Goal: Task Accomplishment & Management: Manage account settings

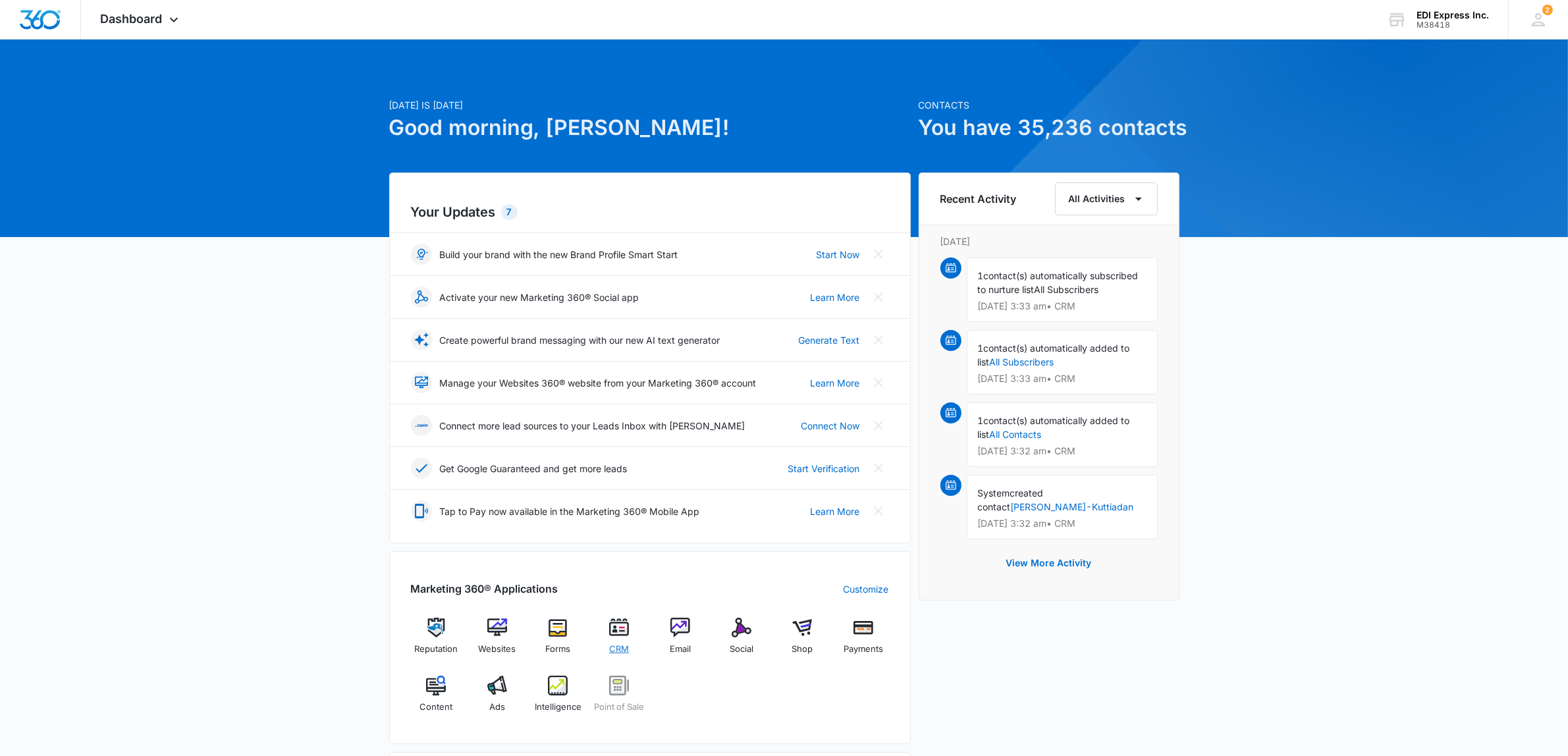
click at [618, 634] on img at bounding box center [619, 628] width 20 height 20
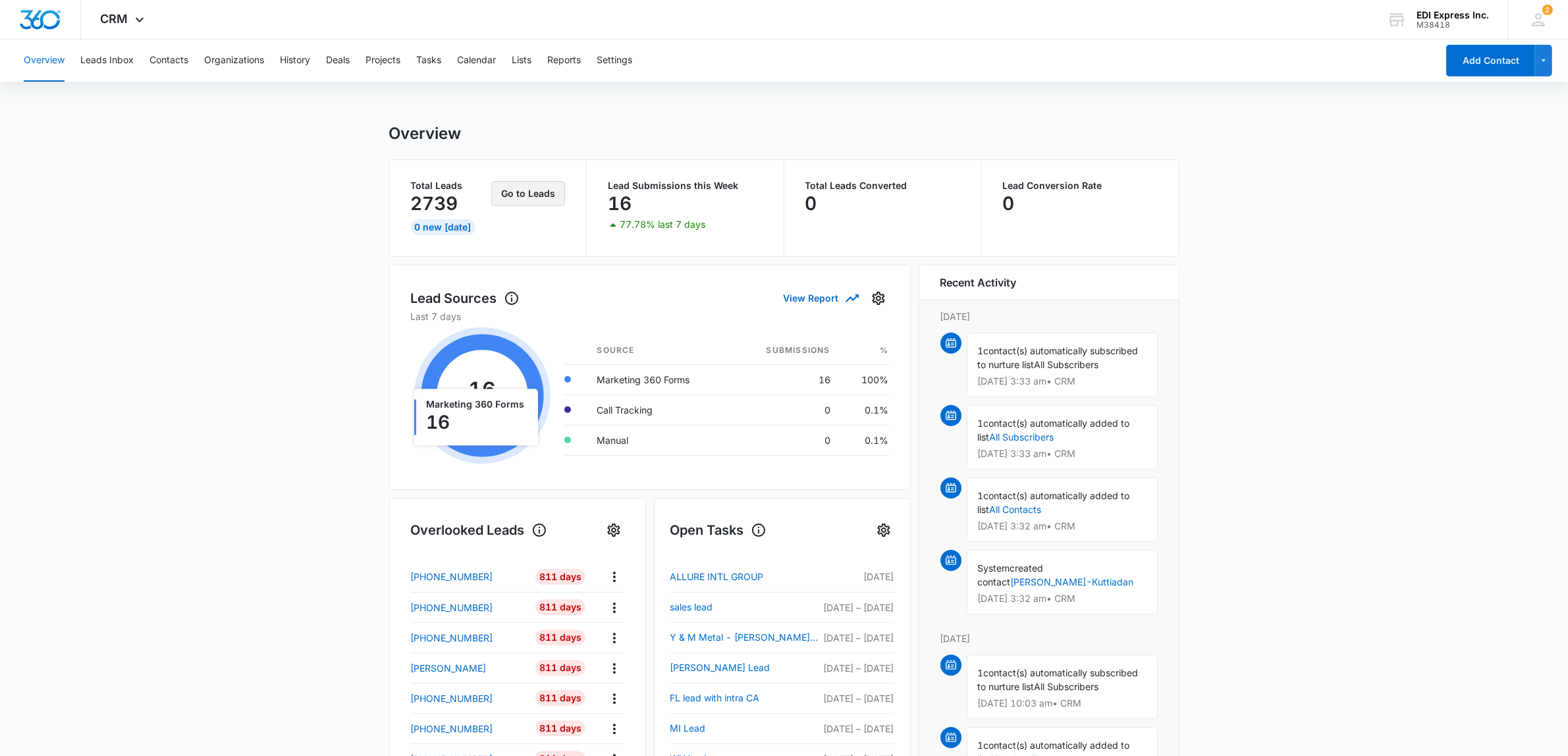
click at [531, 191] on button "Go to Leads" at bounding box center [528, 193] width 73 height 25
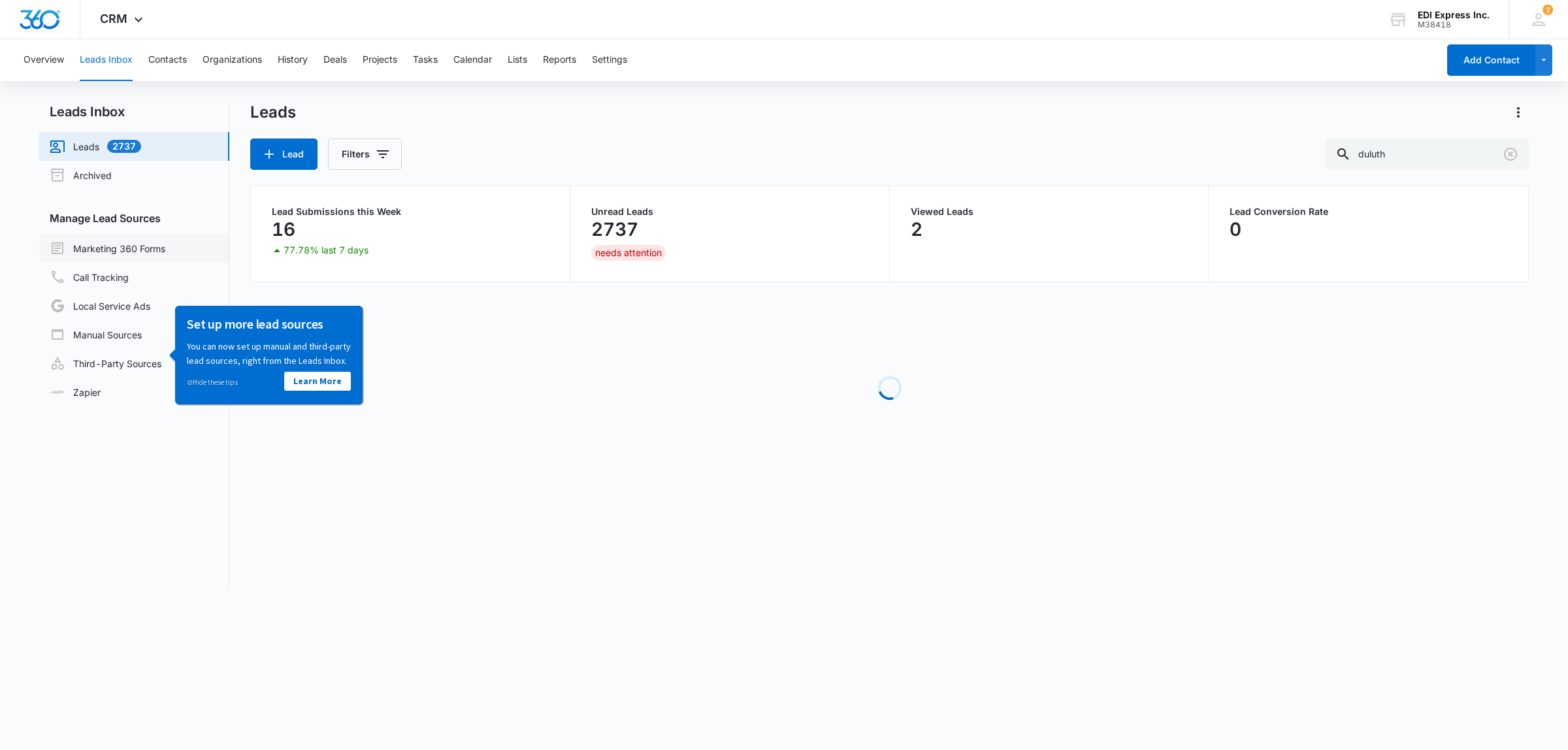
click at [118, 242] on link "Marketing 360 Forms" at bounding box center [107, 248] width 116 height 15
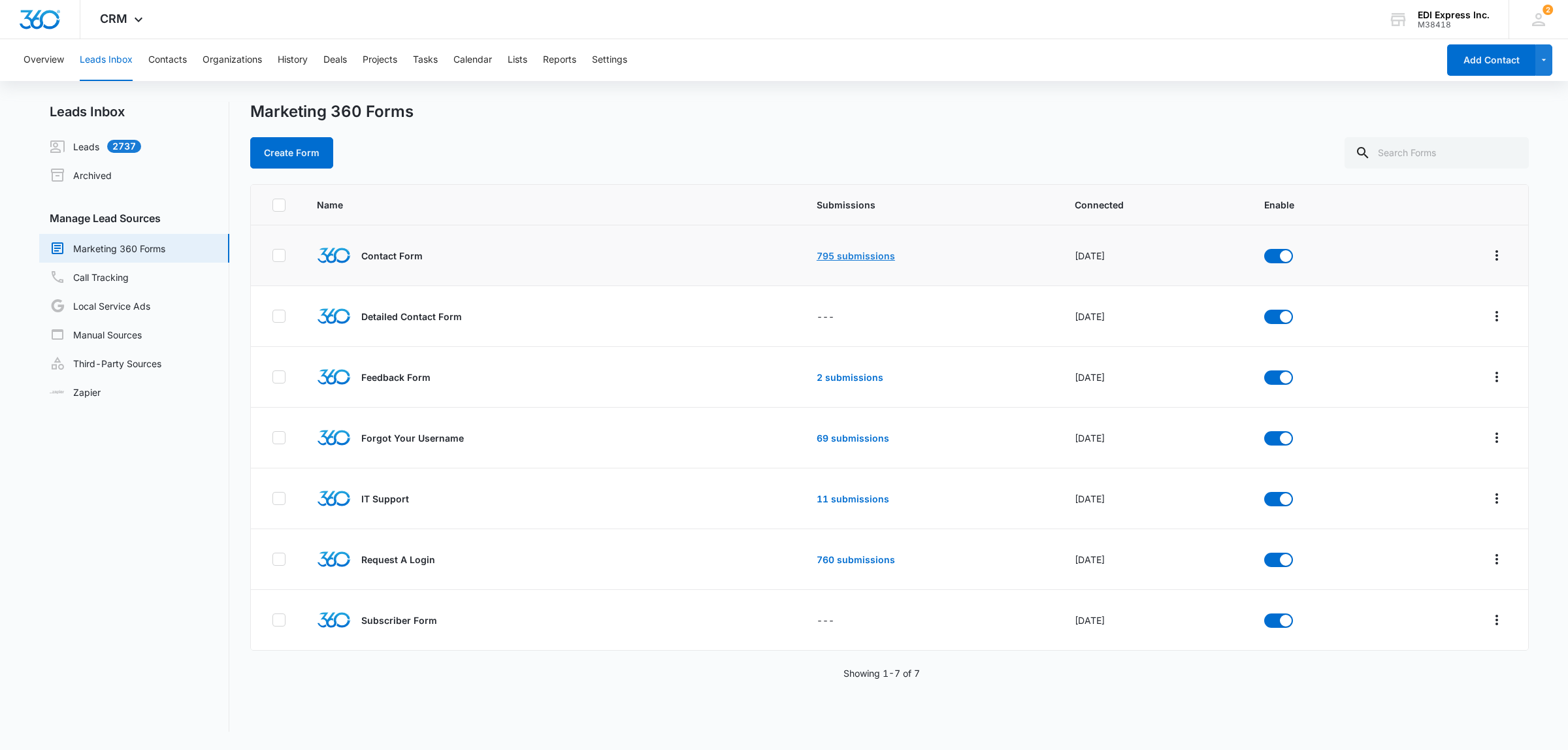
click at [831, 252] on link "795 submissions" at bounding box center [856, 256] width 79 height 11
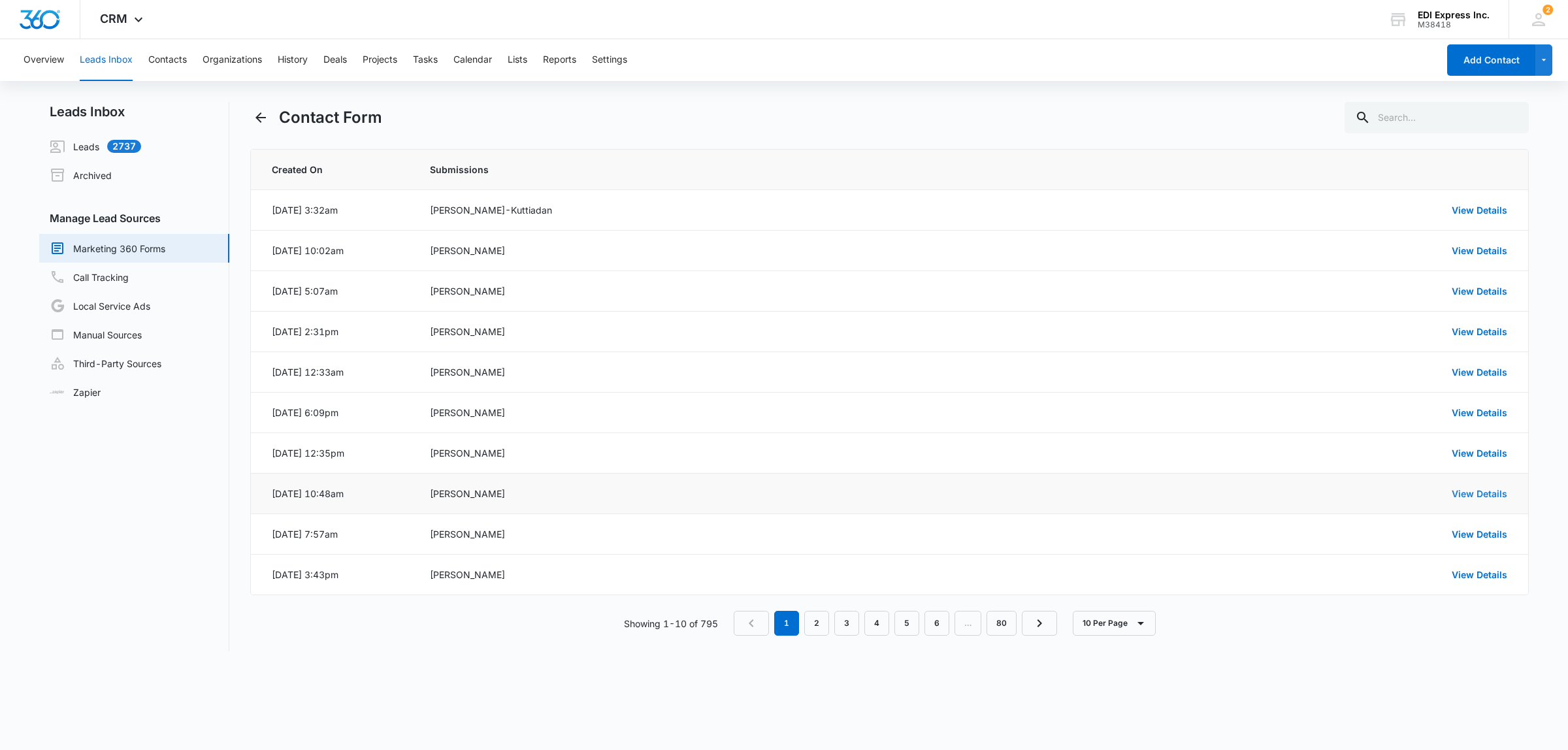
click at [1472, 493] on link "View Details" at bounding box center [1480, 494] width 56 height 11
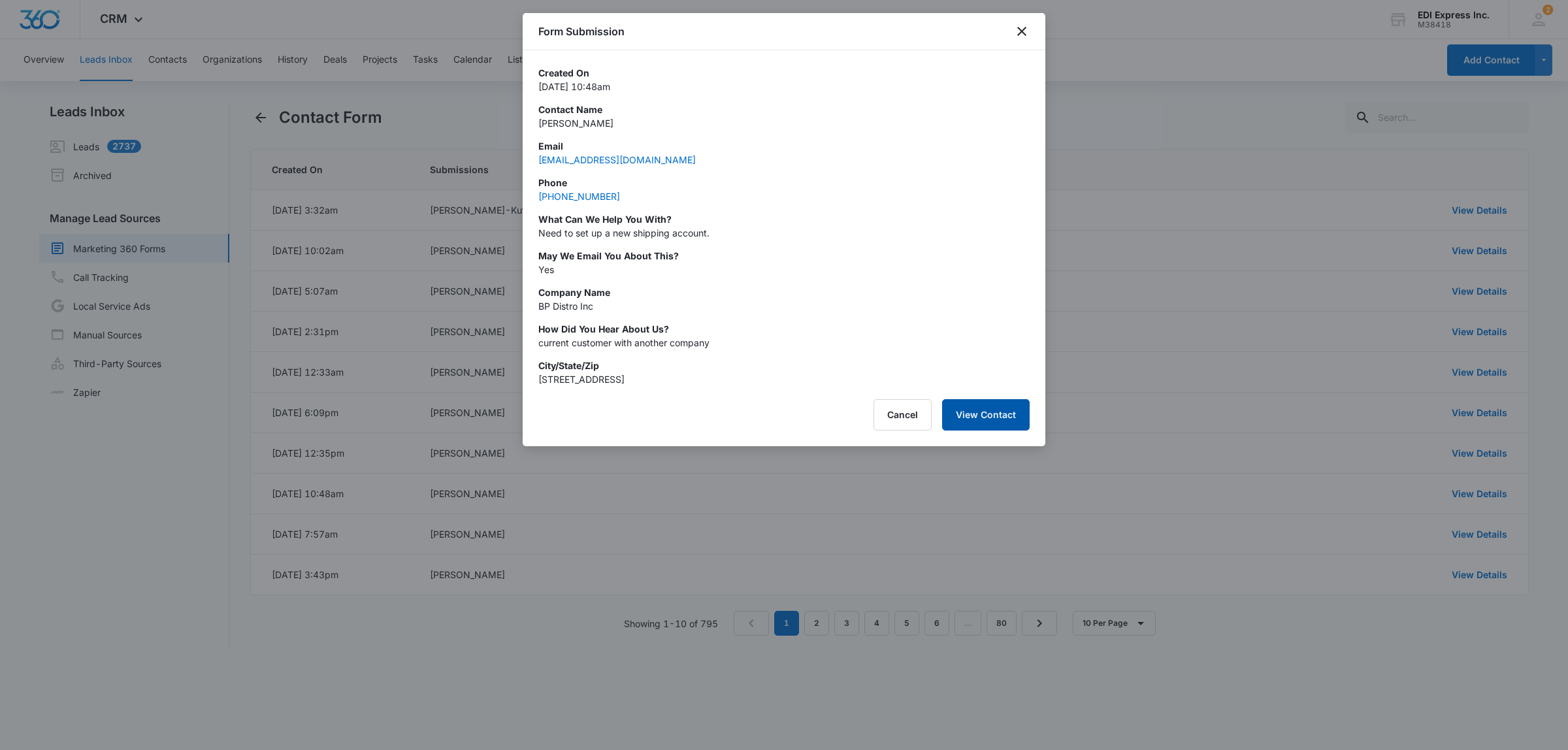
click at [995, 414] on button "View Contact" at bounding box center [986, 415] width 87 height 32
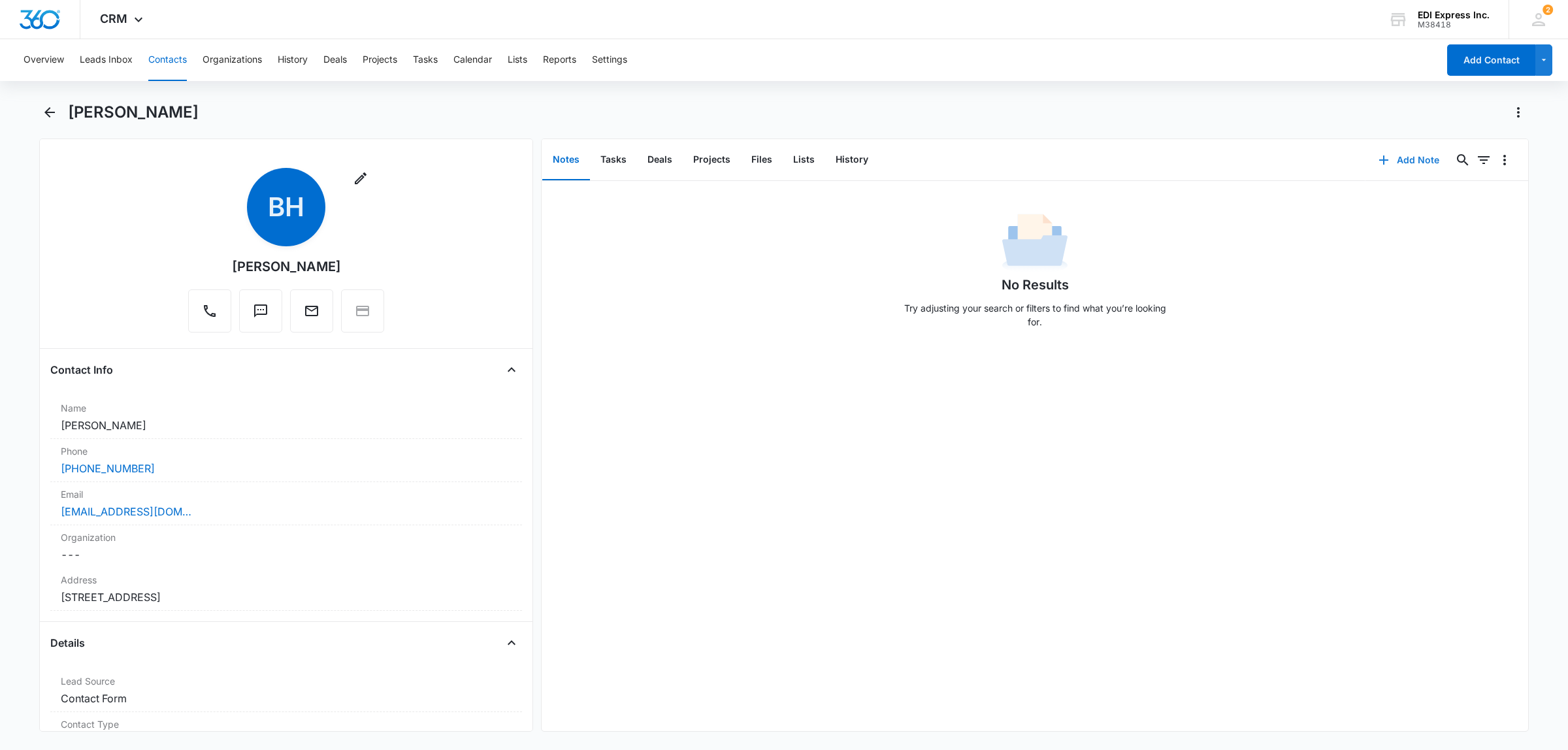
click at [1405, 155] on button "Add Note" at bounding box center [1408, 160] width 87 height 32
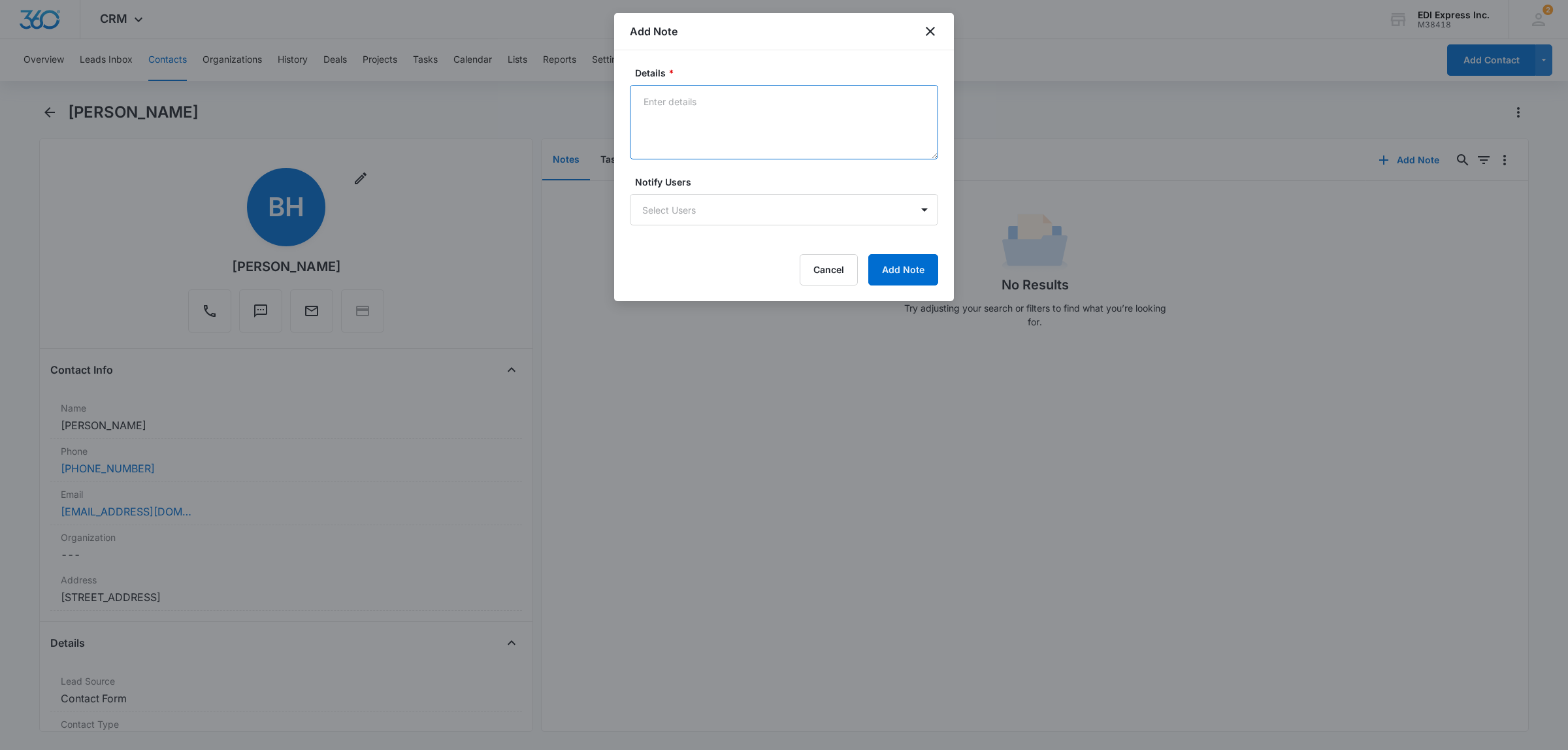
click at [675, 100] on textarea "Details *" at bounding box center [784, 122] width 309 height 75
type textarea "residential. passing on lead."
click at [901, 271] on button "Add Note" at bounding box center [903, 270] width 70 height 32
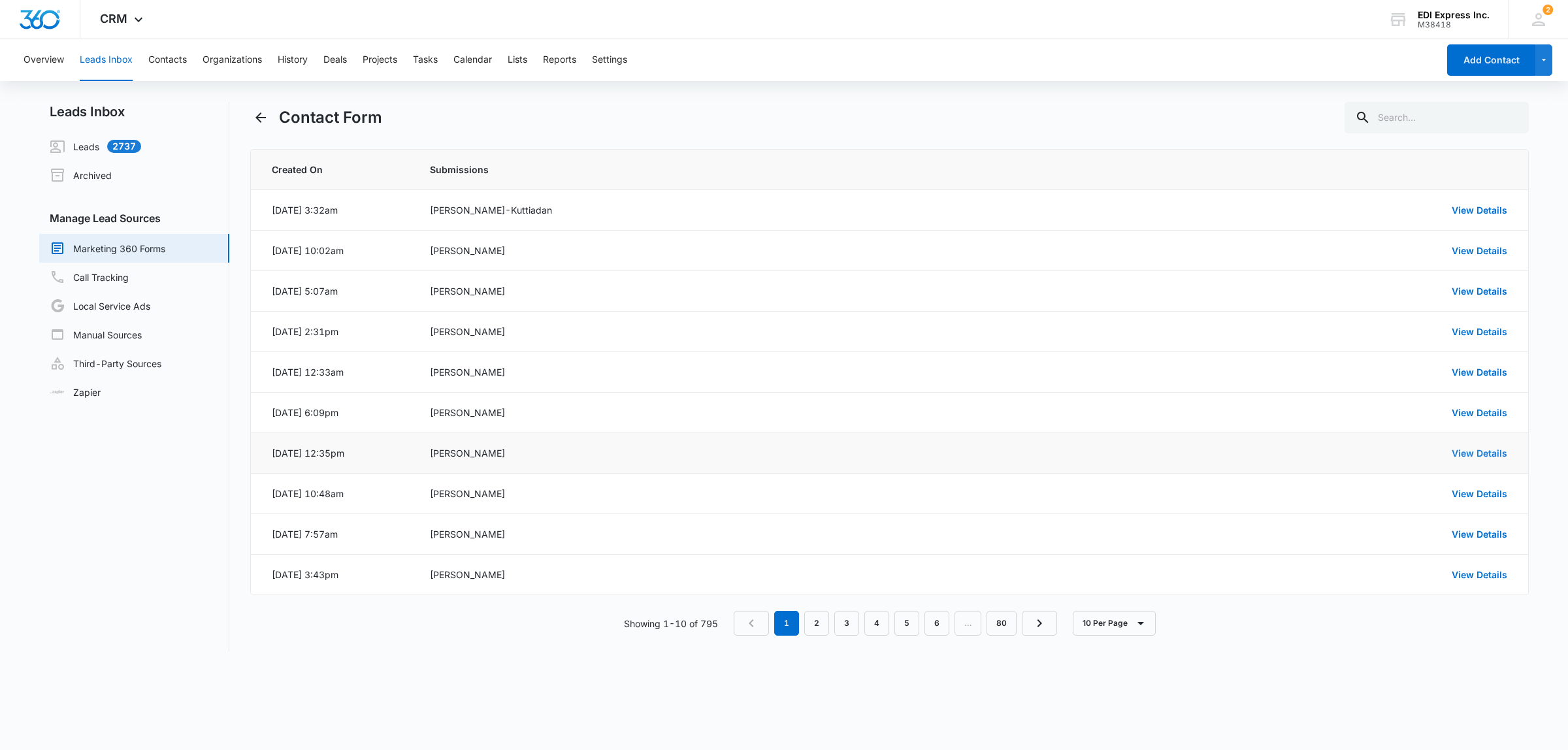
click at [1474, 450] on link "View Details" at bounding box center [1480, 454] width 56 height 11
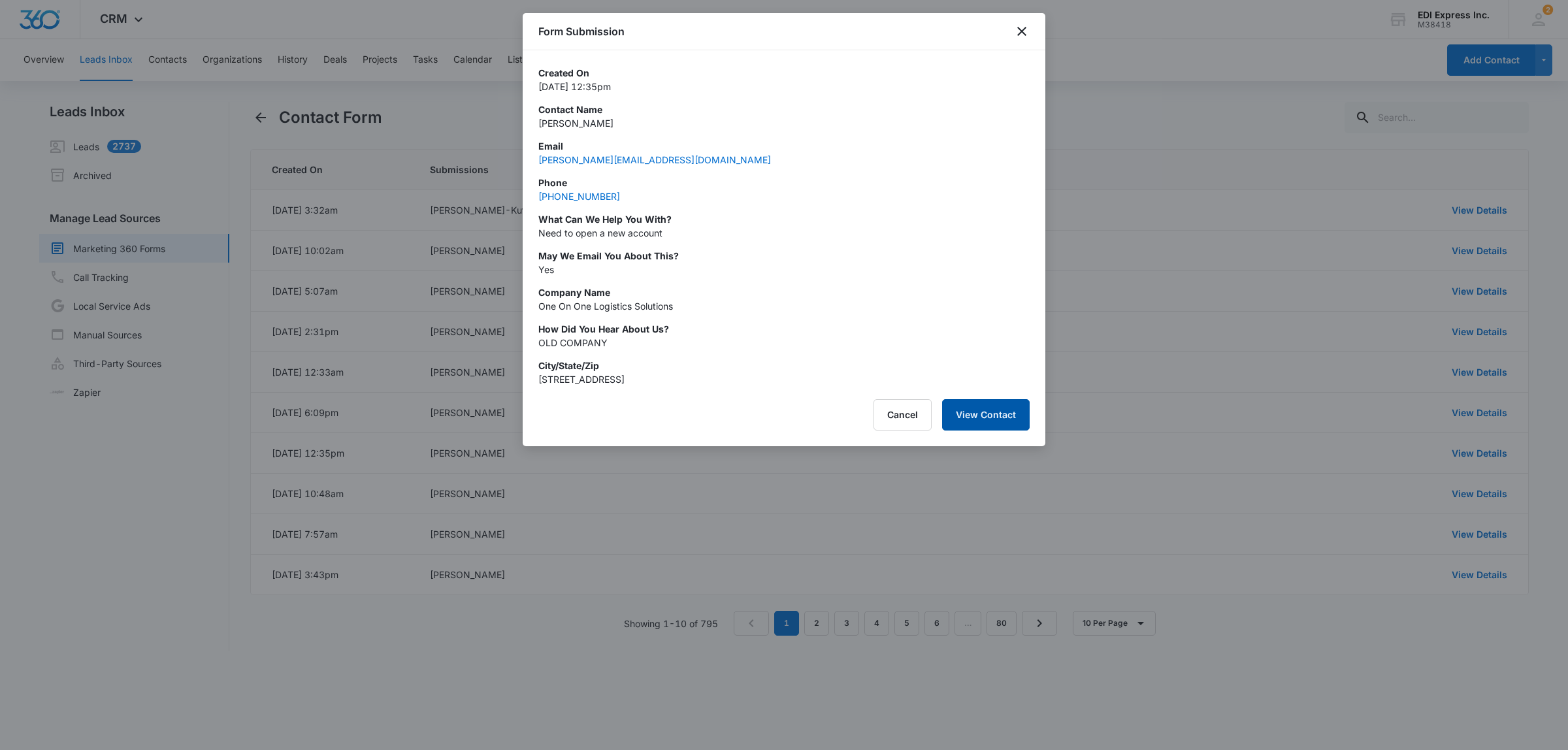
click at [975, 409] on button "View Contact" at bounding box center [986, 415] width 87 height 32
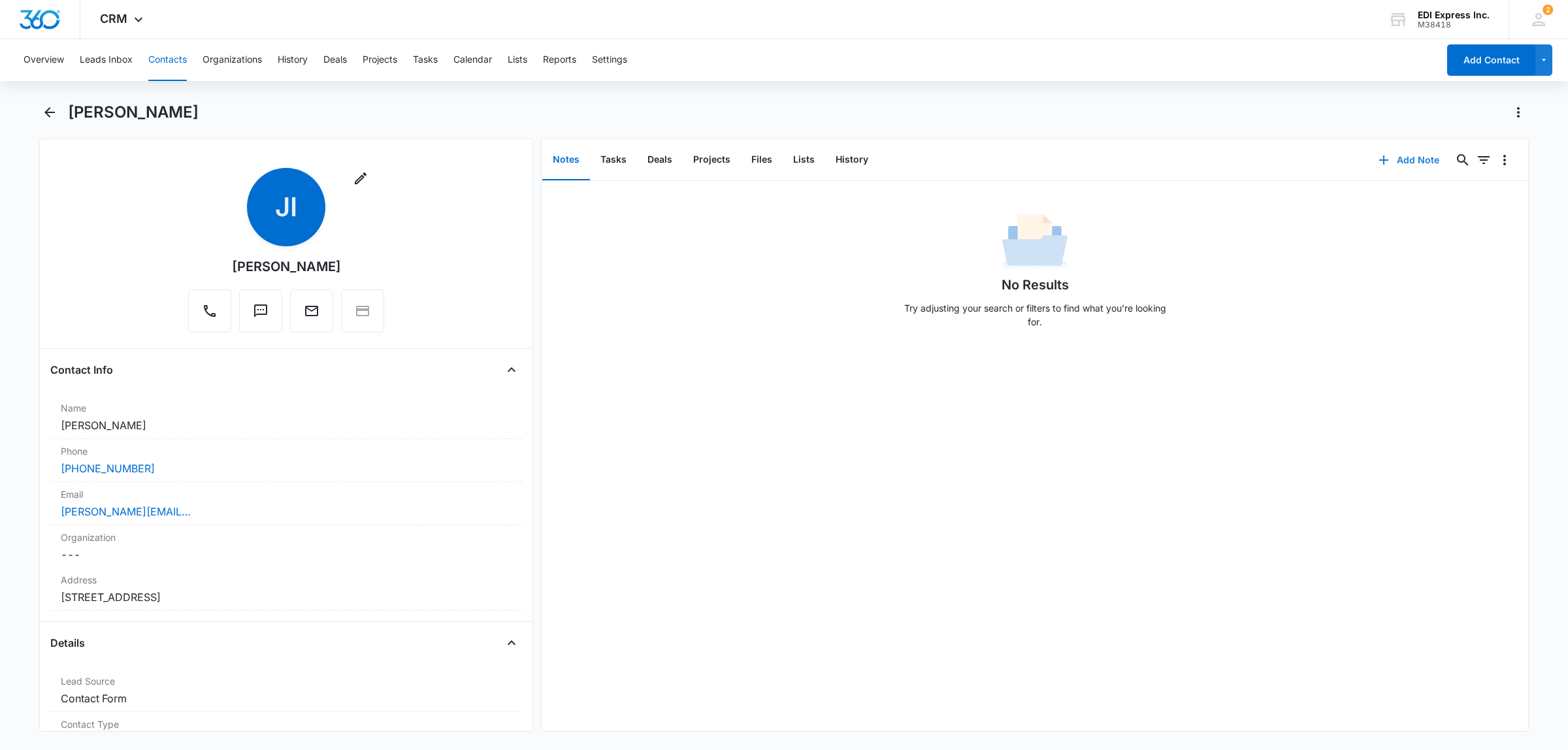
click at [1402, 158] on button "Add Note" at bounding box center [1408, 160] width 87 height 32
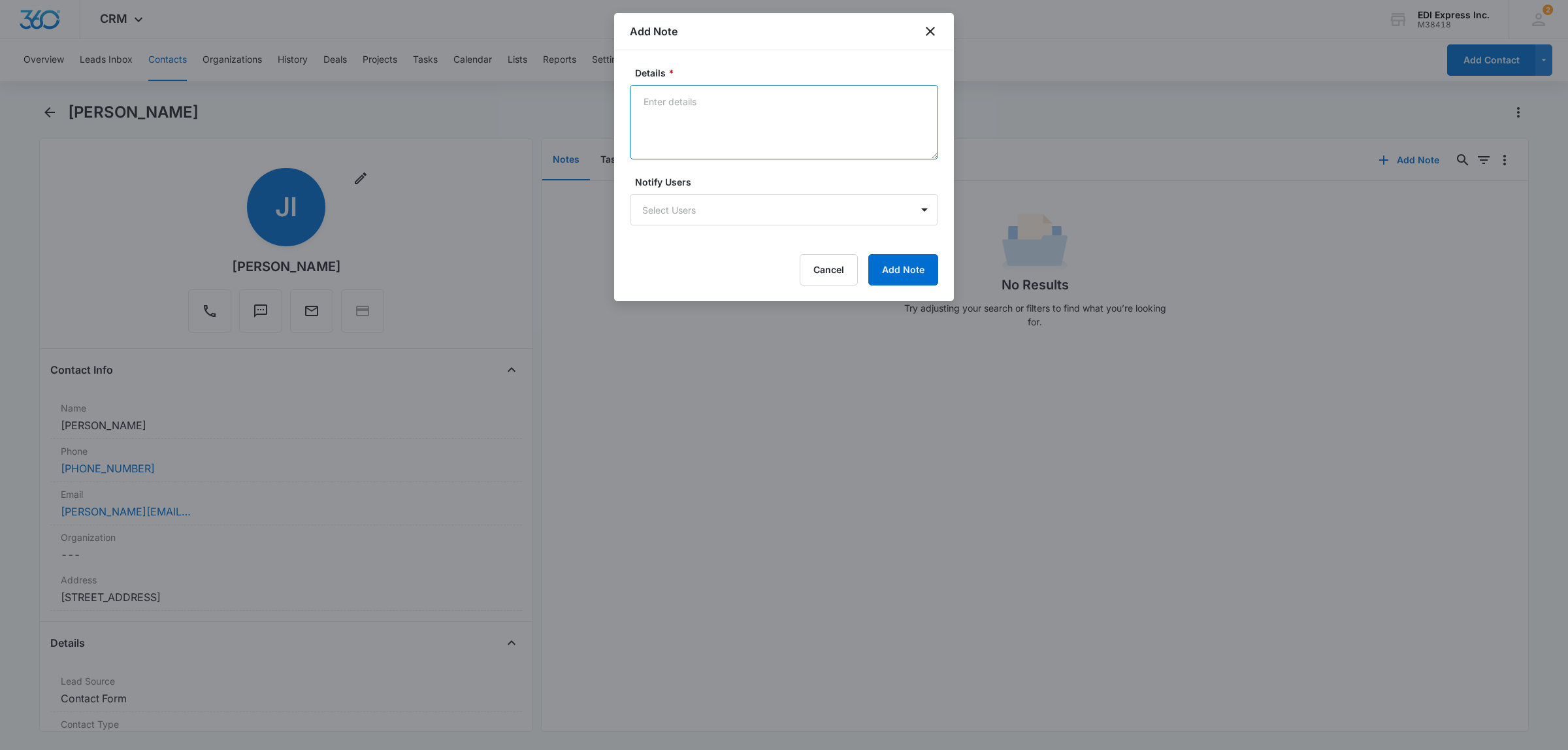
click at [673, 107] on textarea "Details *" at bounding box center [784, 122] width 309 height 75
type textarea "Residence, do not set up."
click at [886, 268] on button "Add Note" at bounding box center [903, 270] width 70 height 32
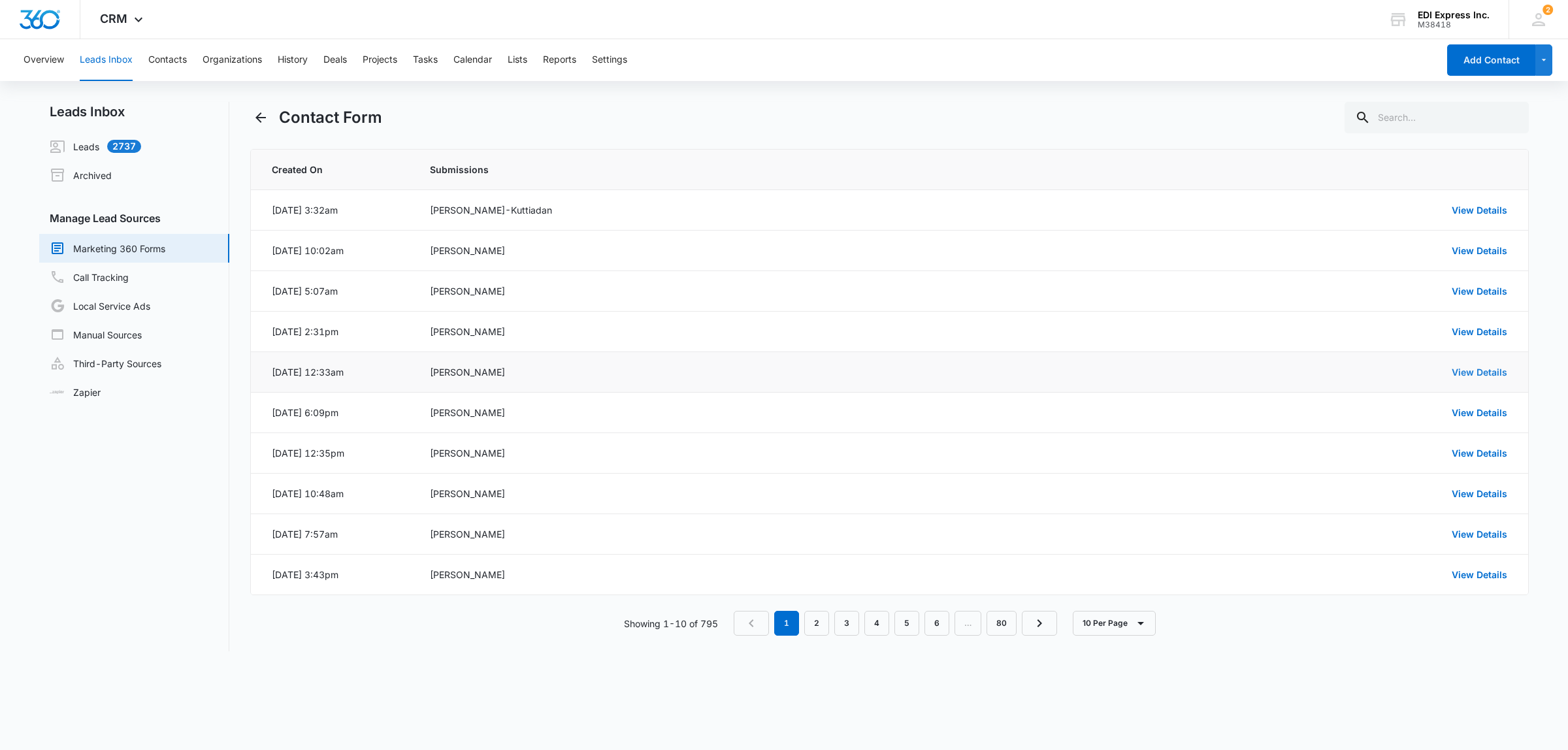
click at [1481, 373] on link "View Details" at bounding box center [1480, 373] width 56 height 11
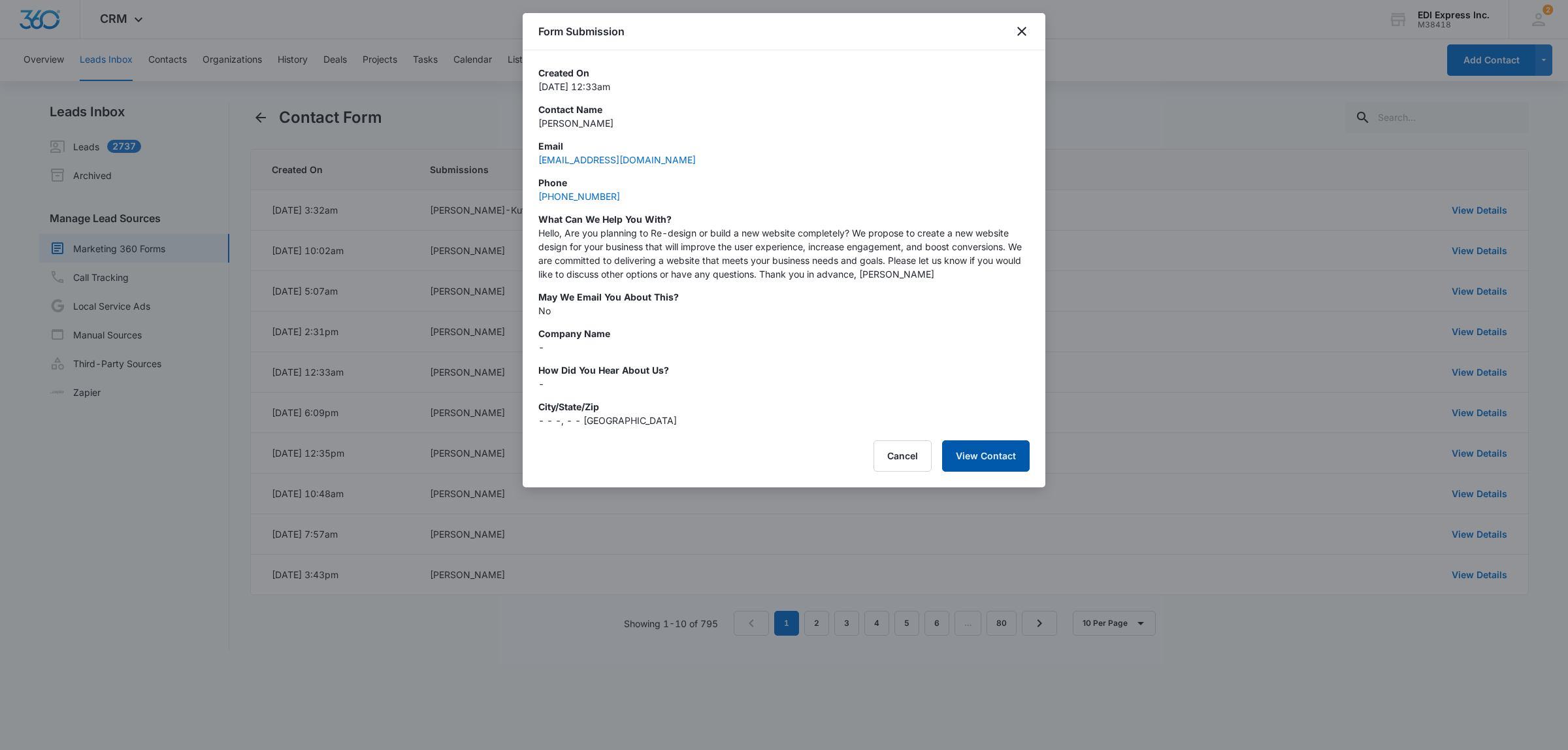
click at [982, 454] on button "View Contact" at bounding box center [986, 456] width 87 height 32
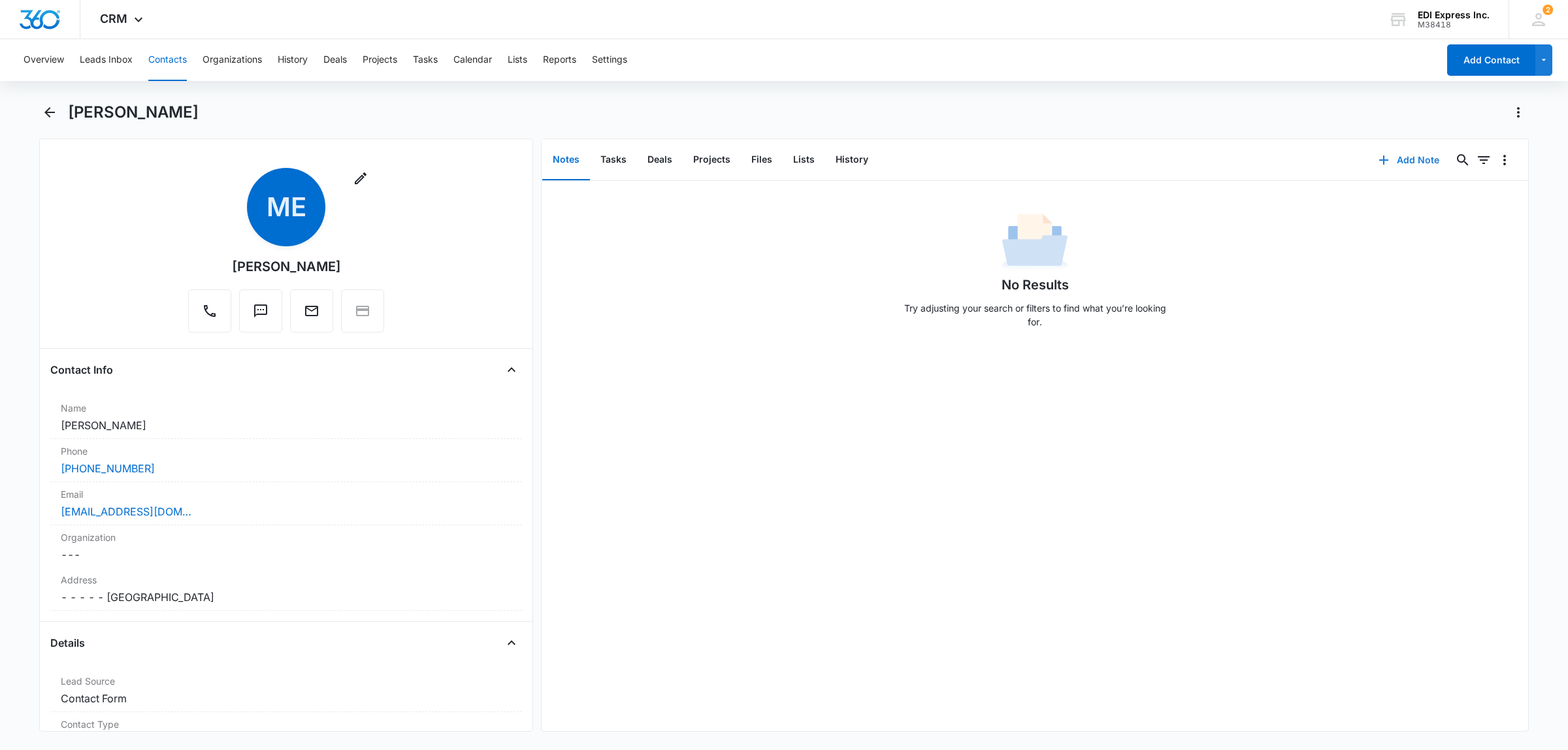
click at [1387, 157] on button "Add Note" at bounding box center [1408, 160] width 87 height 32
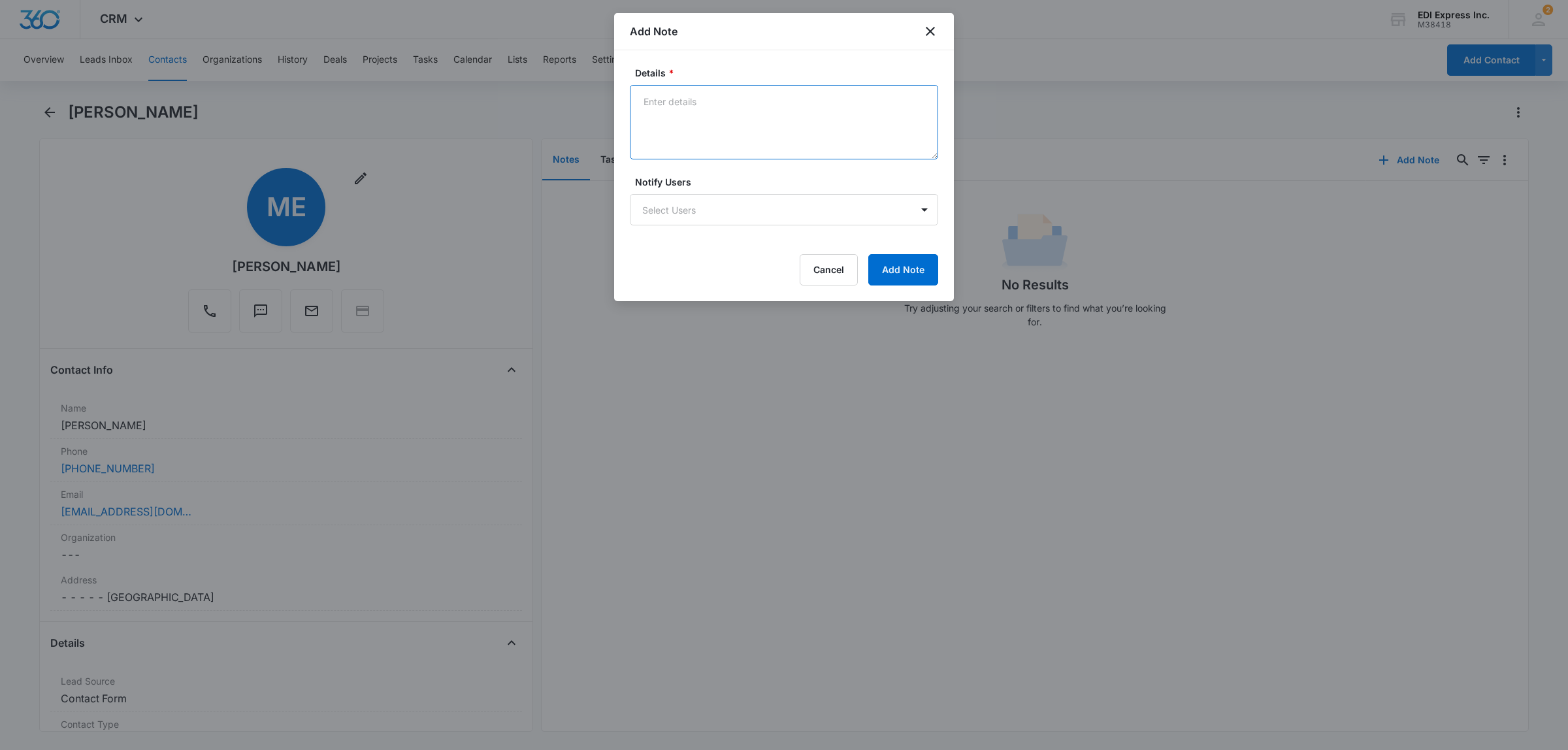
click at [677, 104] on textarea "Details *" at bounding box center [784, 122] width 309 height 75
type textarea "web site solicitation."
click at [901, 266] on button "Add Note" at bounding box center [903, 270] width 70 height 32
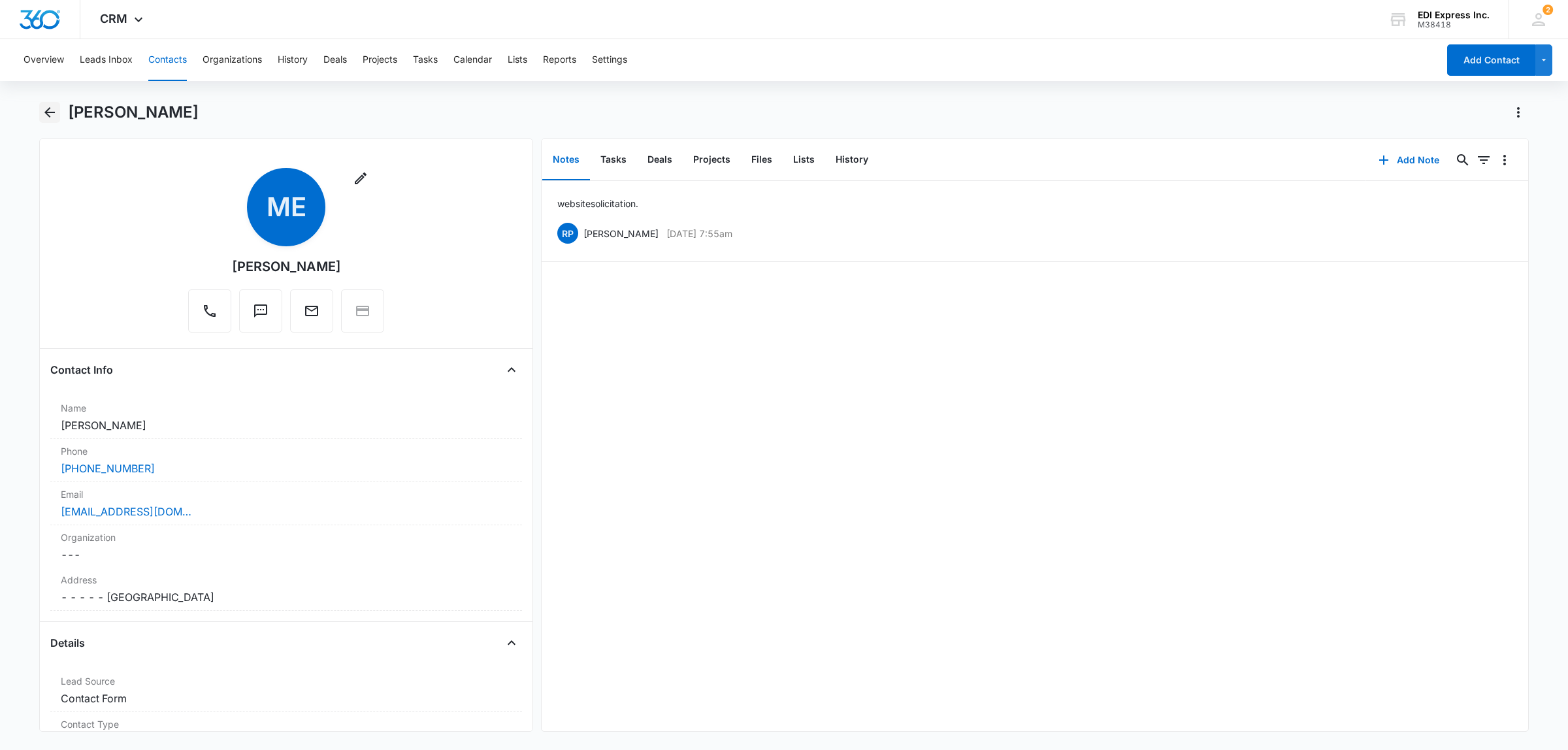
click at [54, 113] on icon "Back" at bounding box center [49, 112] width 11 height 11
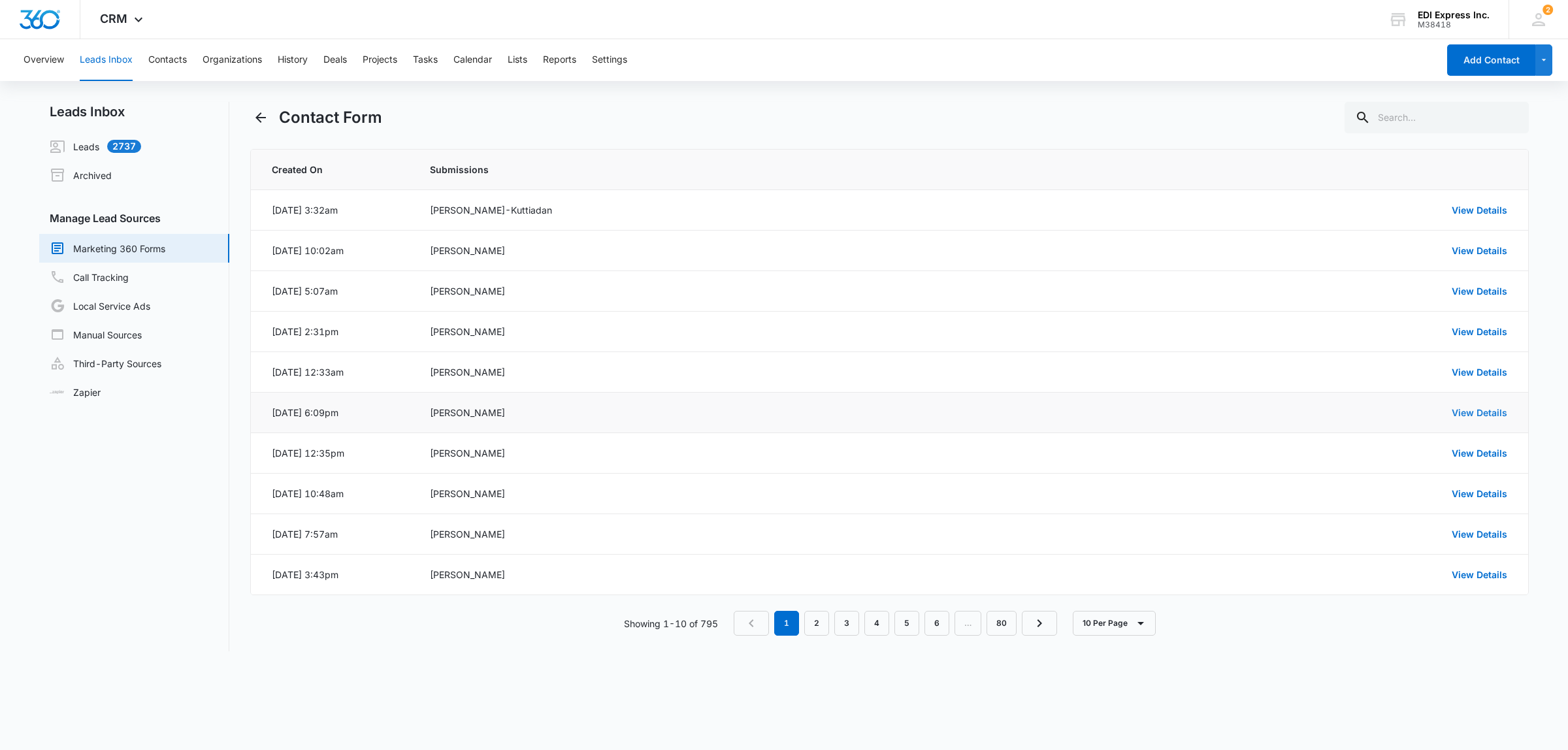
click at [1472, 411] on link "View Details" at bounding box center [1480, 413] width 56 height 11
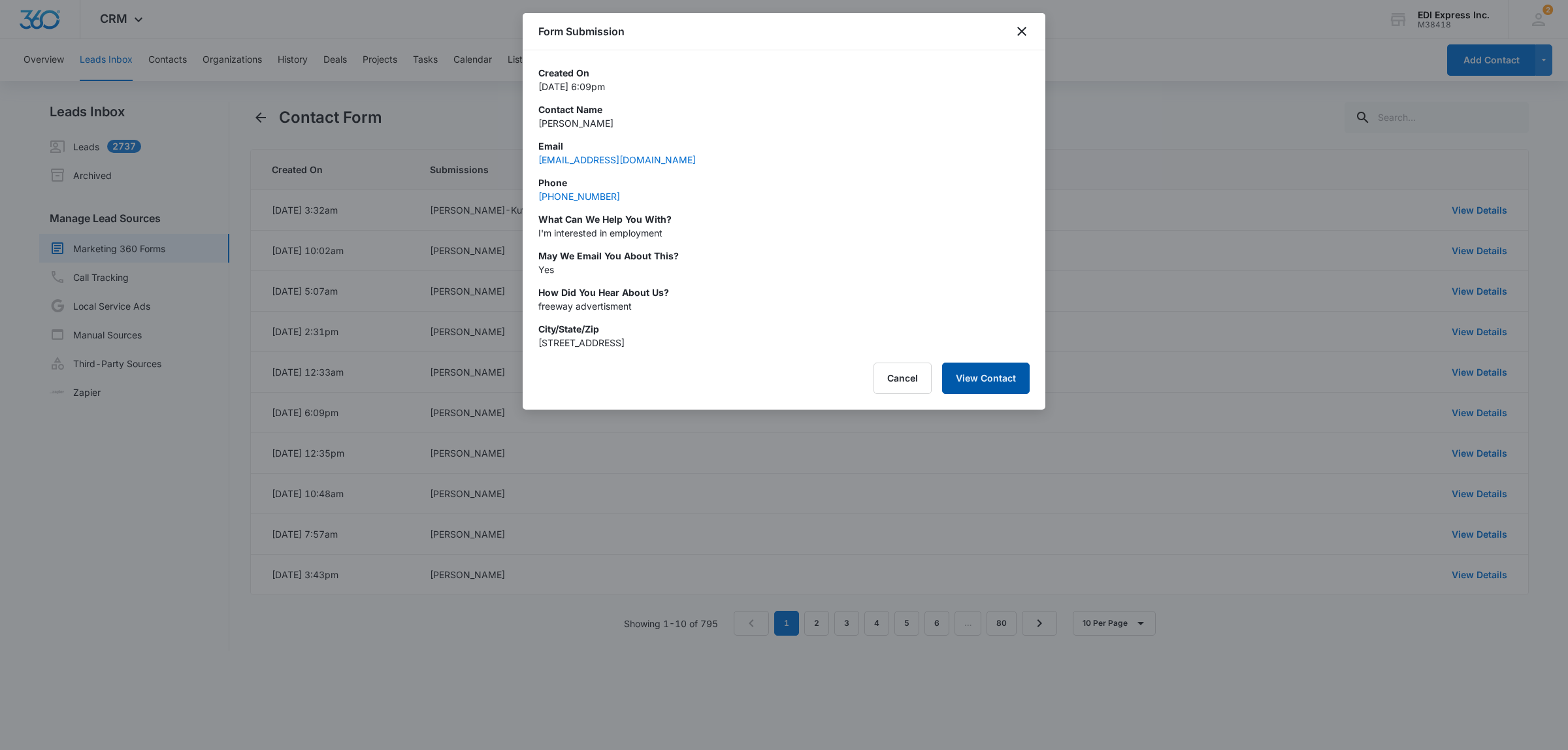
click at [1007, 363] on button "View Contact" at bounding box center [986, 378] width 87 height 32
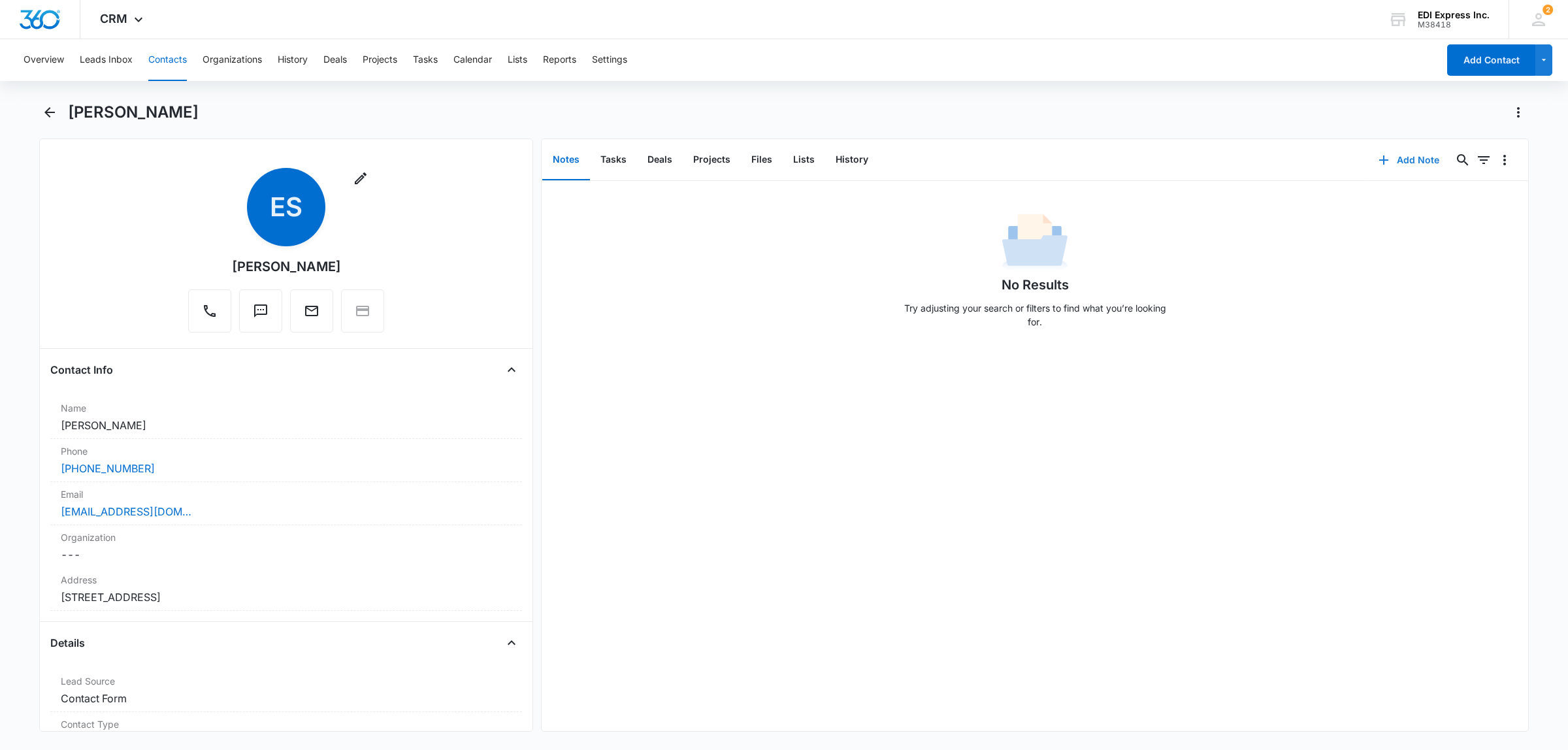
click at [1400, 161] on button "Add Note" at bounding box center [1408, 160] width 87 height 32
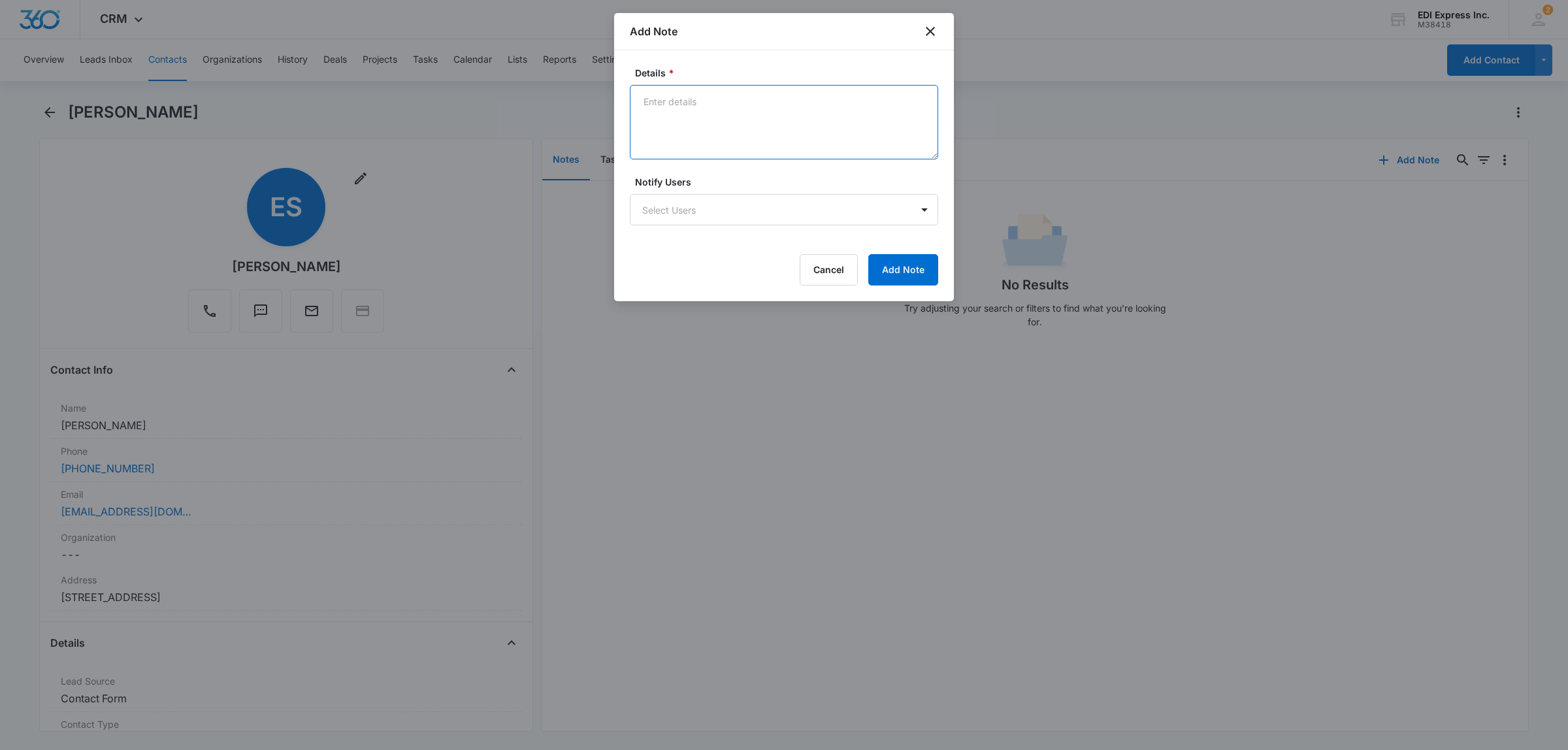
click at [675, 102] on textarea "Details *" at bounding box center [784, 122] width 309 height 75
type textarea "Looking for a job."
click at [893, 268] on button "Add Note" at bounding box center [903, 270] width 70 height 32
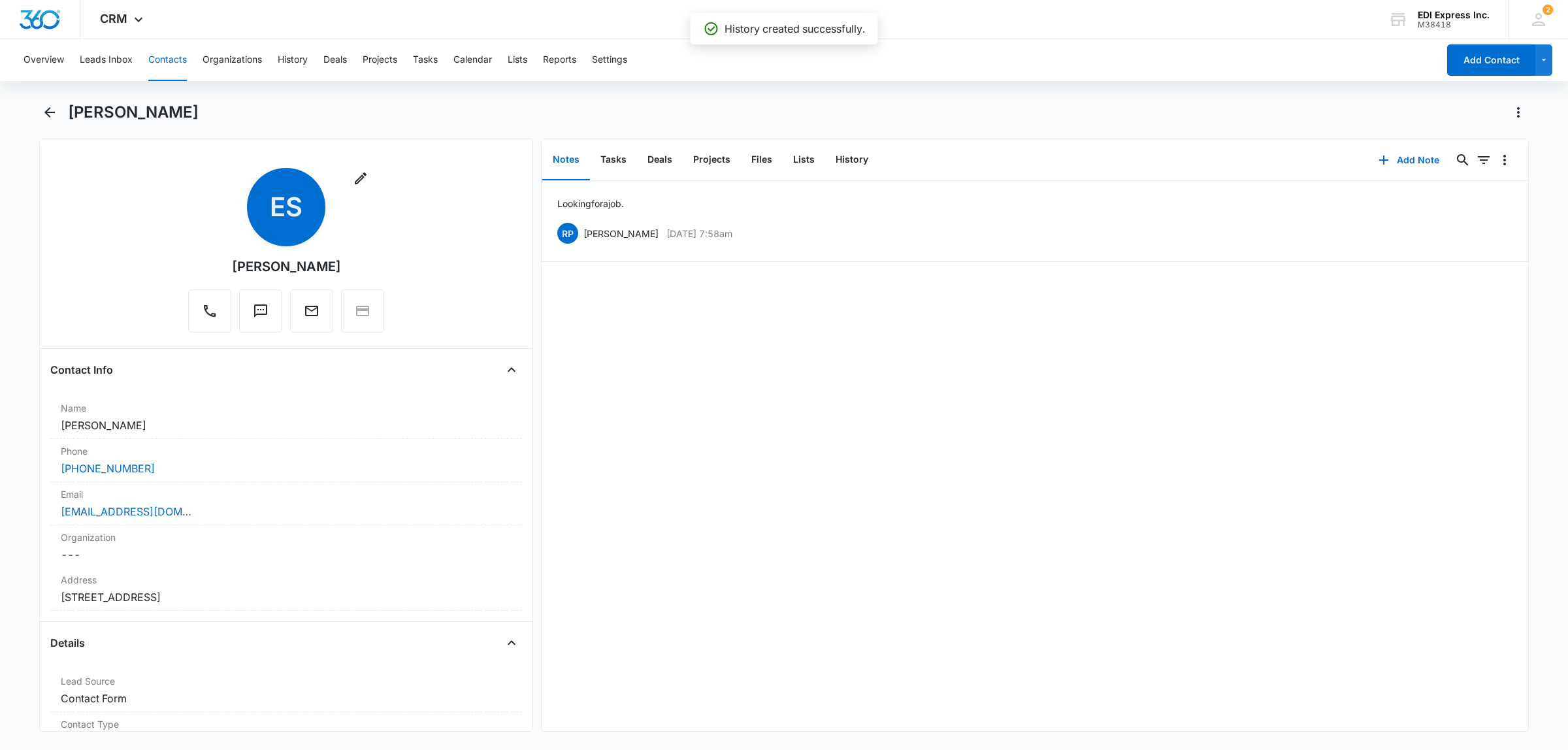
click at [79, 113] on h1 "[PERSON_NAME]" at bounding box center [133, 113] width 130 height 19
